Goal: Task Accomplishment & Management: Use online tool/utility

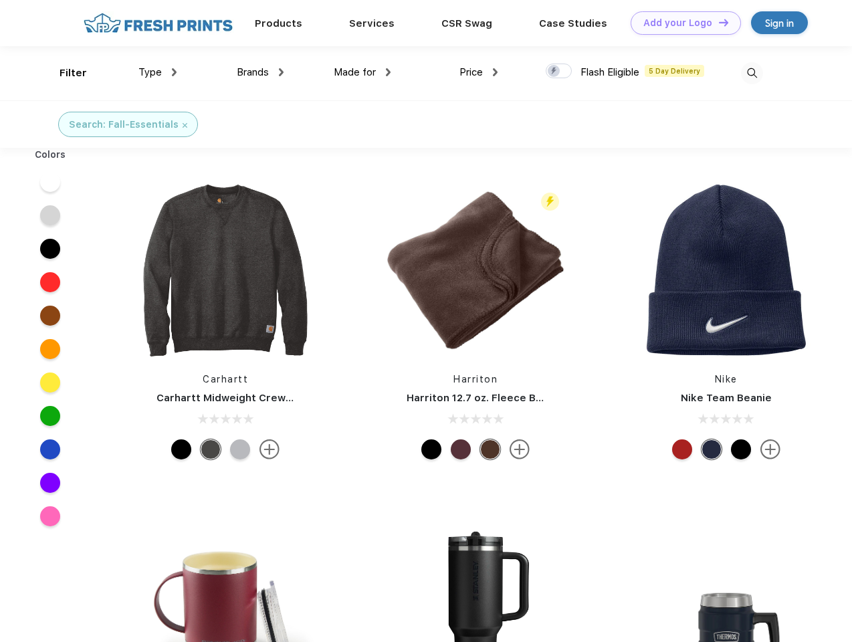
click at [681, 23] on link "Add your Logo Design Tool" at bounding box center [686, 22] width 110 height 23
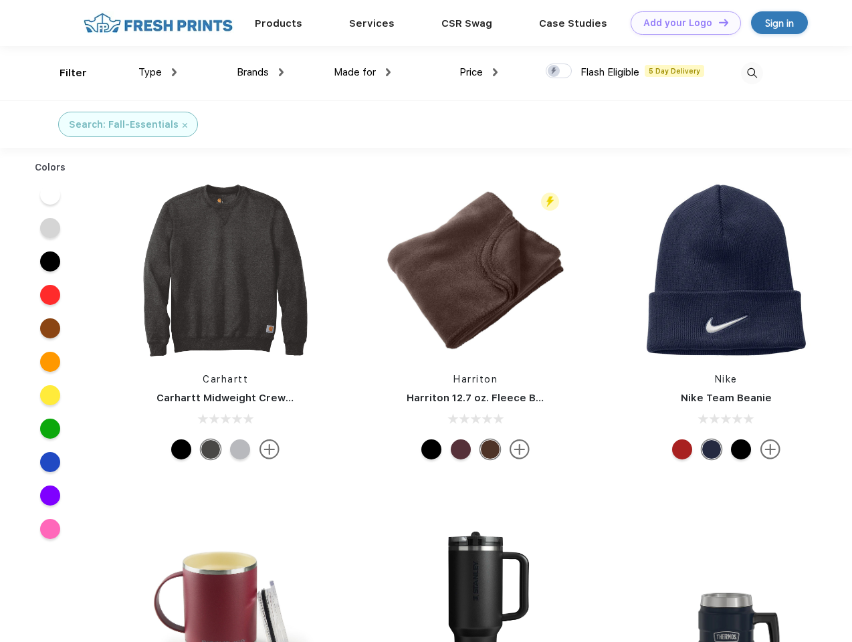
click at [0, 0] on div "Design Tool" at bounding box center [0, 0] width 0 height 0
click at [718, 22] on link "Add your Logo Design Tool" at bounding box center [686, 22] width 110 height 23
click at [64, 73] on div "Filter" at bounding box center [73, 73] width 27 height 15
click at [158, 72] on span "Type" at bounding box center [149, 72] width 23 height 12
click at [260, 72] on span "Brands" at bounding box center [253, 72] width 32 height 12
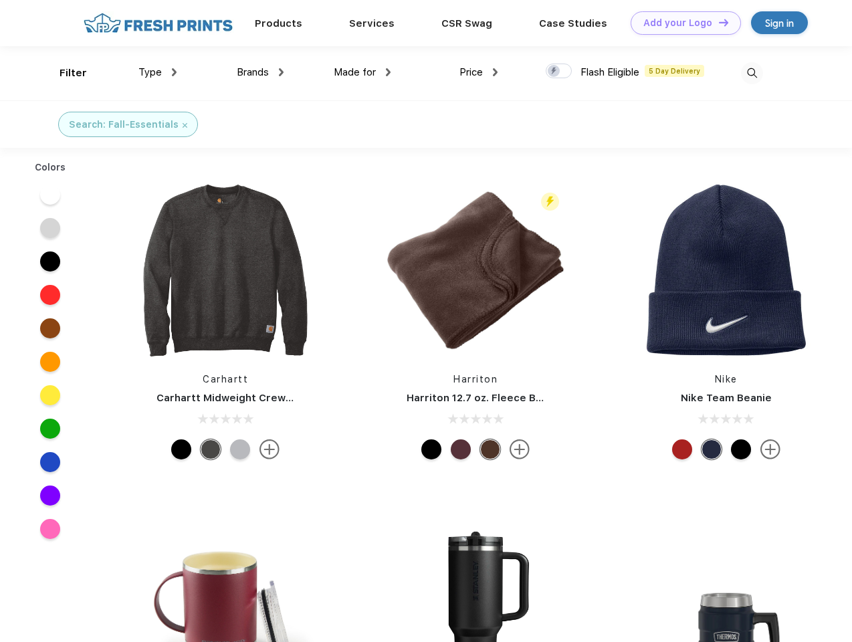
click at [362, 72] on span "Made for" at bounding box center [355, 72] width 42 height 12
click at [479, 72] on span "Price" at bounding box center [470, 72] width 23 height 12
click at [559, 72] on div at bounding box center [559, 71] width 26 height 15
click at [554, 72] on input "checkbox" at bounding box center [550, 67] width 9 height 9
click at [752, 73] on img at bounding box center [752, 73] width 22 height 22
